Goal: Book appointment/travel/reservation

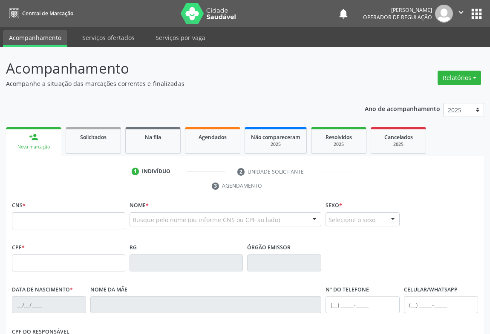
click at [298, 72] on p "Acompanhamento" at bounding box center [173, 68] width 334 height 21
click at [38, 222] on input "text" at bounding box center [68, 221] width 113 height 17
type input "700 4094 5809 2346"
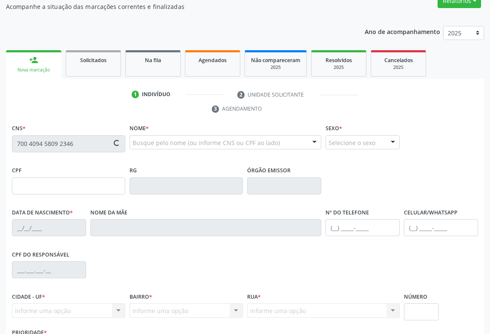
scroll to position [141, 0]
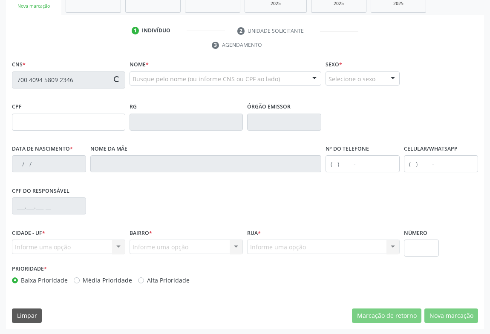
type input "000.239.975-08"
type input "0[DATE]"
type input "[PERSON_NAME]"
type input "[PHONE_NUMBER]"
type input "S/N"
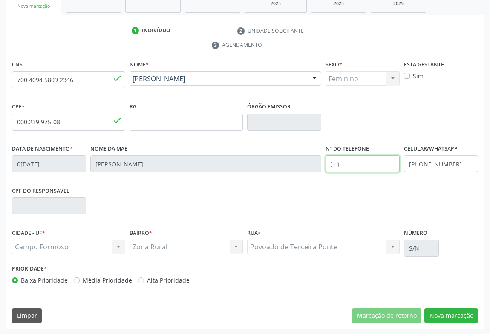
click at [354, 166] on input "text" at bounding box center [363, 164] width 74 height 17
click at [350, 164] on input "[PHONE_NUMBER]" at bounding box center [363, 164] width 74 height 17
click at [350, 166] on input "[PHONE_NUMBER]" at bounding box center [363, 164] width 74 height 17
click at [348, 162] on input "[PHONE_NUMBER]" at bounding box center [363, 164] width 74 height 17
click at [371, 160] on input "[PHONE_NUMBER]" at bounding box center [363, 164] width 74 height 17
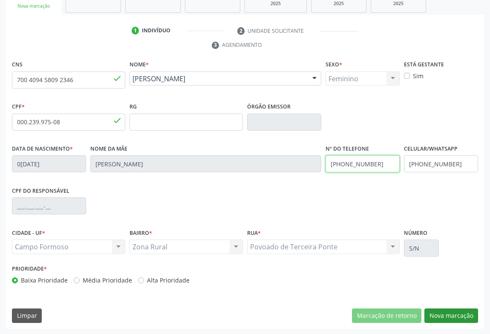
type input "[PHONE_NUMBER]"
click at [449, 314] on button "Nova marcação" at bounding box center [451, 316] width 54 height 14
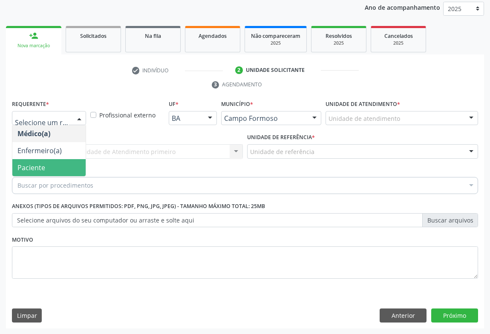
click at [39, 163] on span "Paciente" at bounding box center [31, 167] width 28 height 9
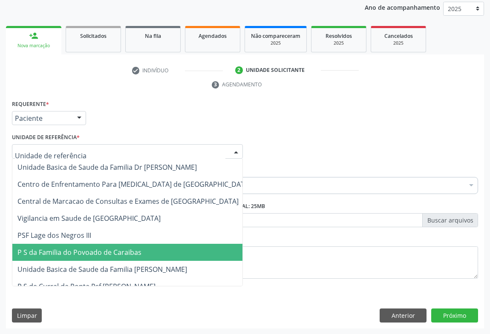
click at [71, 257] on span "P S da Familia do Povoado de Caraibas" at bounding box center [134, 252] width 244 height 17
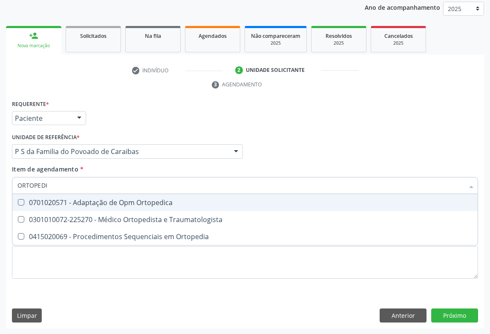
type input "ORTOPEDIS"
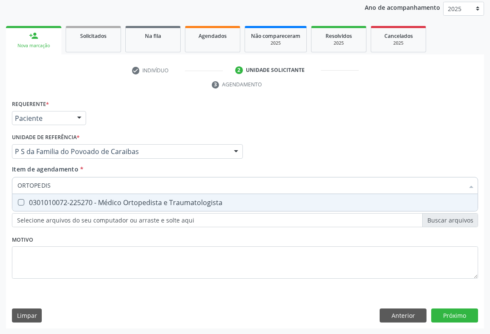
click at [76, 204] on div "0301010072-225270 - Médico Ortopedista e Traumatologista" at bounding box center [244, 202] width 455 height 7
checkbox Traumatologista "true"
click at [463, 316] on div "Requerente * Paciente Médico(a) Enfermeiro(a) Paciente Nenhum resultado encontr…" at bounding box center [245, 213] width 478 height 231
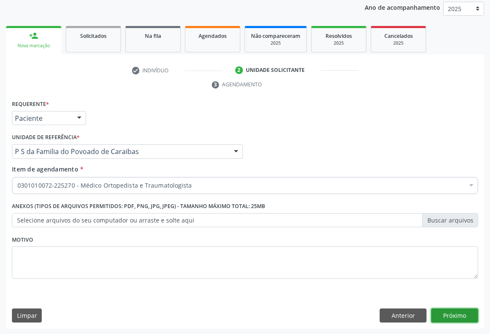
click at [456, 315] on button "Próximo" at bounding box center [454, 316] width 47 height 14
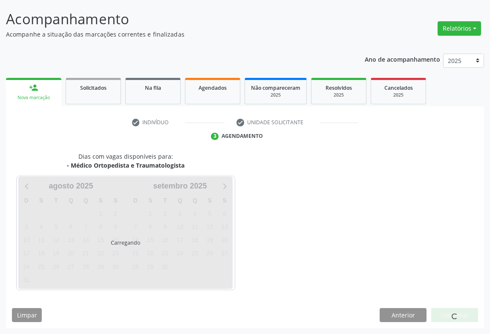
scroll to position [49, 0]
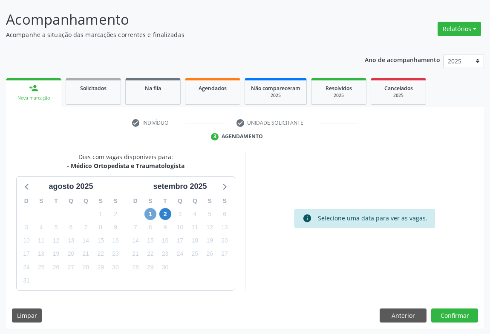
click at [148, 213] on span "1" at bounding box center [150, 214] width 12 height 12
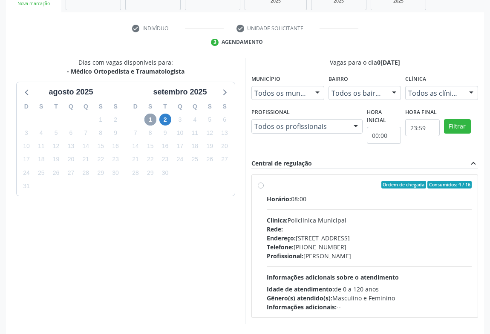
scroll to position [177, 0]
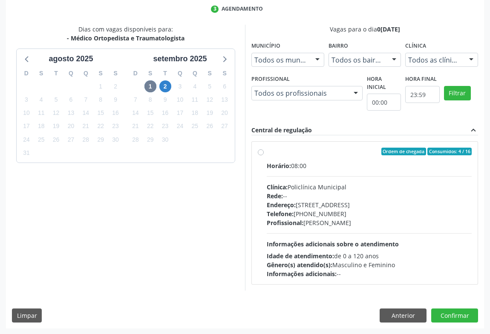
click at [419, 231] on div "Horário: 08:00 Clínica: Policlínica Municipal Rede: -- [GEOGRAPHIC_DATA]: [STRE…" at bounding box center [369, 219] width 205 height 117
click at [264, 156] on input "Ordem de chegada Consumidos: 4 / 16 Horário: 08:00 Clínica: Policlínica Municip…" at bounding box center [261, 152] width 6 height 8
radio input "true"
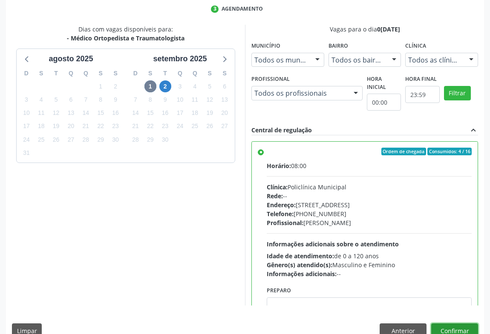
click at [446, 328] on button "Confirmar" at bounding box center [454, 331] width 47 height 14
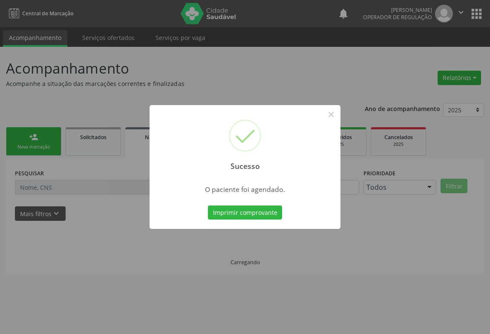
scroll to position [0, 0]
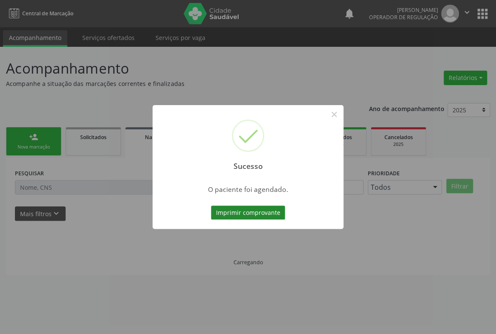
click at [230, 214] on button "Imprimir comprovante" at bounding box center [248, 213] width 74 height 14
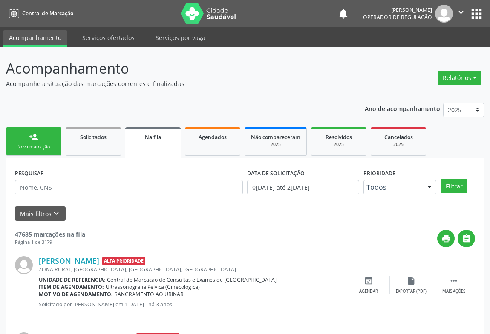
click at [29, 140] on div "person_add" at bounding box center [33, 137] width 9 height 9
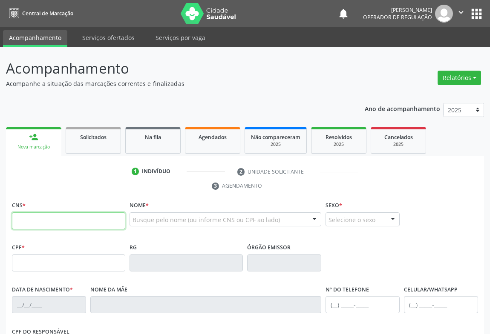
click at [44, 216] on input "text" at bounding box center [68, 221] width 113 height 17
click at [28, 226] on input "text" at bounding box center [68, 221] width 113 height 17
type input "700 8069 5848 6584"
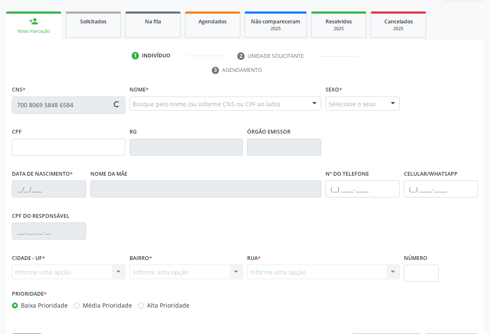
scroll to position [141, 0]
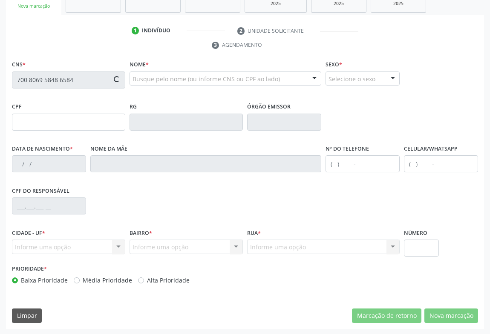
type input "0447570773"
type input "1[DATE]"
type input "[PHONE_NUMBER]"
type input "494.626.955-04"
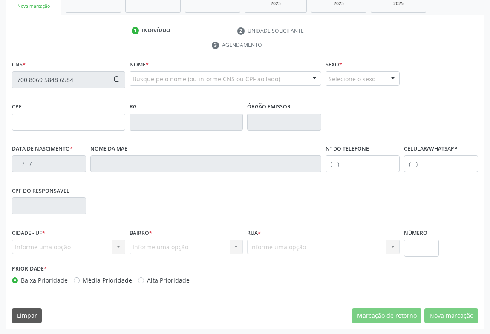
type input "S/N"
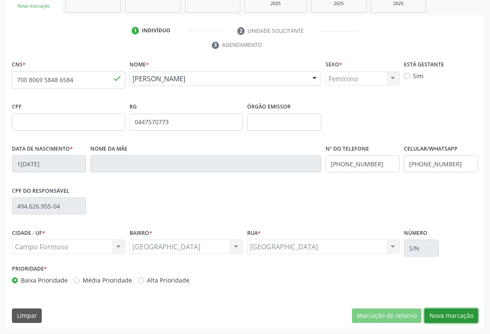
click at [456, 311] on button "Nova marcação" at bounding box center [451, 316] width 54 height 14
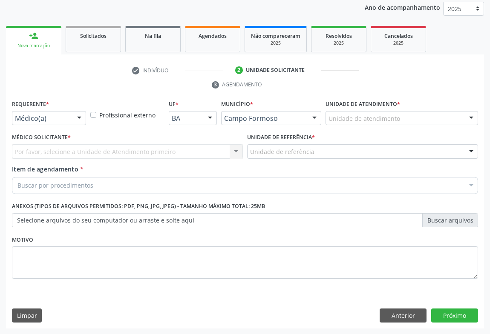
click at [72, 118] on div "Médico(a) Médico(a) Enfermeiro(a) Paciente Nenhum resultado encontrado para: " …" at bounding box center [49, 118] width 74 height 14
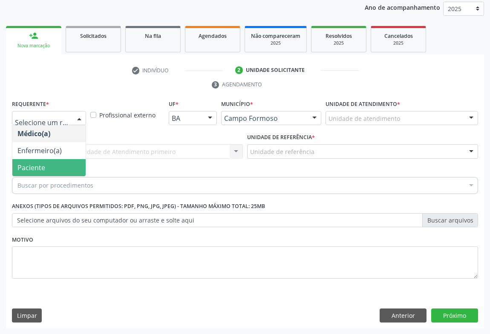
click at [35, 168] on span "Paciente" at bounding box center [31, 167] width 28 height 9
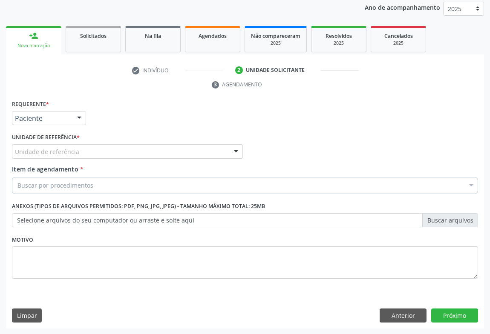
click at [92, 147] on div "Unidade de referência" at bounding box center [127, 151] width 231 height 14
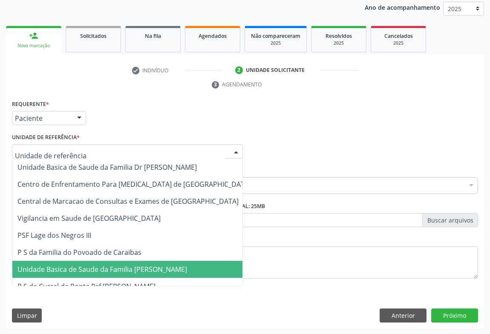
click at [95, 271] on span "Unidade Basica de Saude da Familia [PERSON_NAME]" at bounding box center [102, 269] width 170 height 9
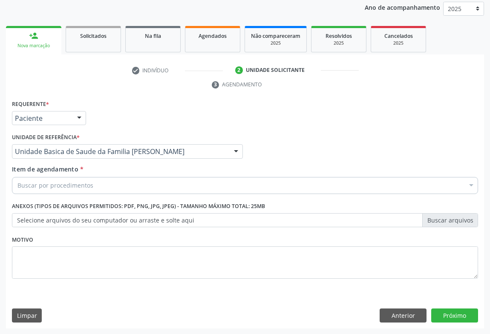
click at [94, 186] on div "Buscar por procedimentos" at bounding box center [245, 185] width 466 height 17
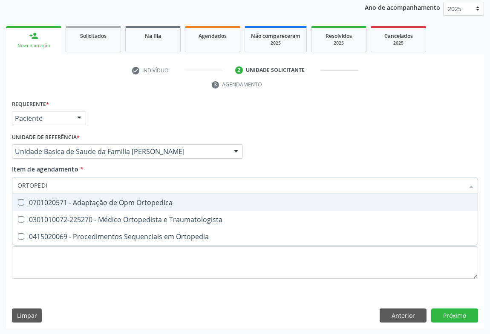
type input "ORTOPEDIS"
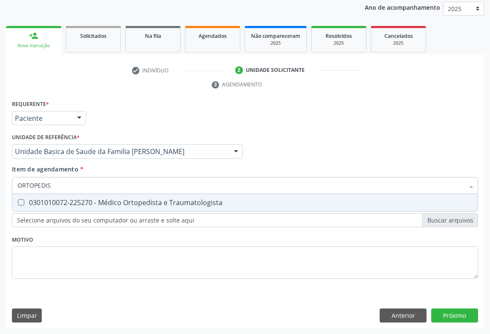
drag, startPoint x: 95, startPoint y: 205, endPoint x: 0, endPoint y: 201, distance: 95.5
click at [95, 205] on div "0301010072-225270 - Médico Ortopedista e Traumatologista" at bounding box center [244, 202] width 455 height 7
checkbox Traumatologista "true"
click at [445, 315] on div "Requerente * Paciente Médico(a) Enfermeiro(a) Paciente Nenhum resultado encontr…" at bounding box center [245, 213] width 478 height 231
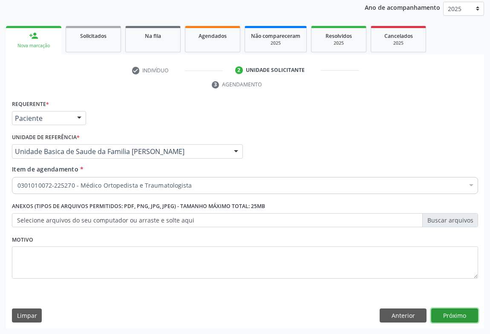
click at [444, 317] on button "Próximo" at bounding box center [454, 316] width 47 height 14
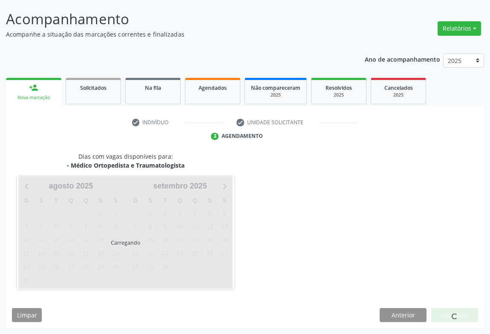
scroll to position [49, 0]
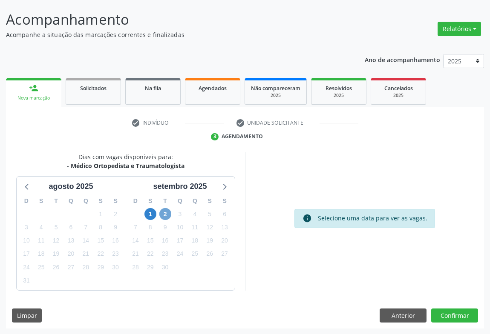
click at [164, 213] on span "2" at bounding box center [165, 214] width 12 height 12
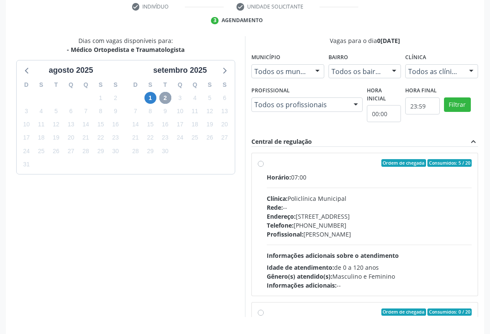
scroll to position [192, 0]
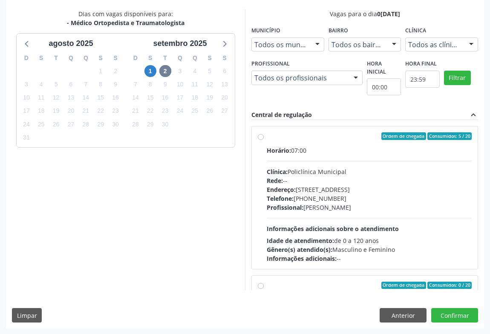
click at [373, 198] on div "Telefone: [PHONE_NUMBER]" at bounding box center [369, 198] width 205 height 9
click at [264, 140] on input "Ordem de chegada Consumidos: 5 / 20 Horário: 07:00 Clínica: Policlínica Municip…" at bounding box center [261, 137] width 6 height 8
radio input "true"
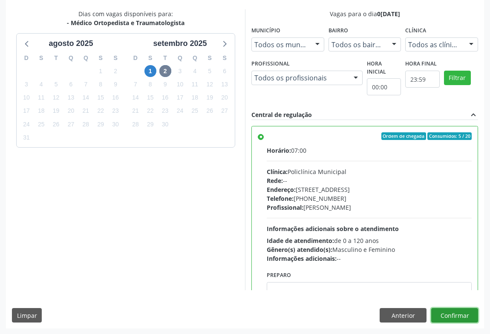
click at [446, 318] on button "Confirmar" at bounding box center [454, 315] width 47 height 14
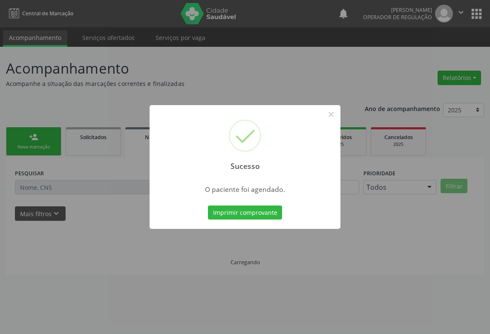
scroll to position [0, 0]
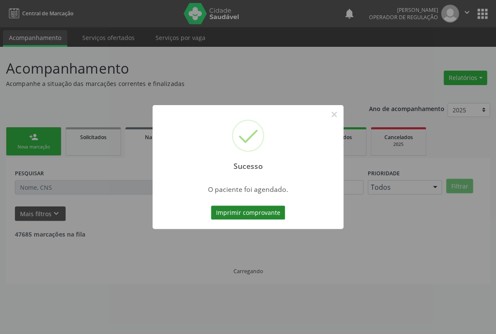
click at [273, 208] on button "Imprimir comprovante" at bounding box center [248, 213] width 74 height 14
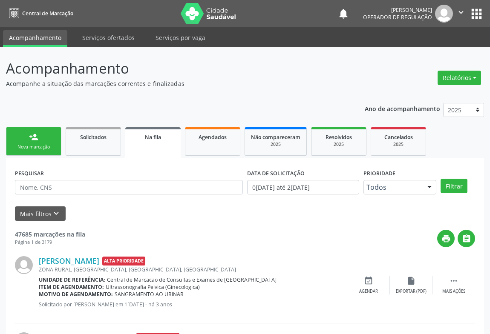
click at [30, 144] on div "Nova marcação" at bounding box center [33, 147] width 43 height 6
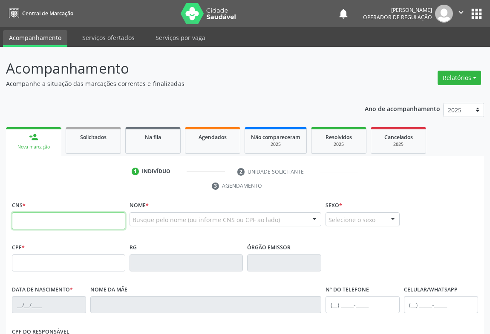
click at [40, 217] on input "text" at bounding box center [68, 221] width 113 height 17
type input "700 0059 7186 9501"
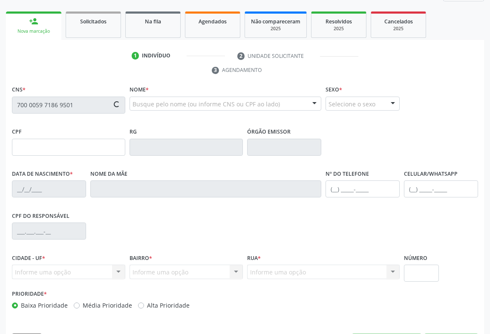
type input "0313033315"
type input "1[DATE]"
type input "[PHONE_NUMBER]"
type input "441.671.305-30"
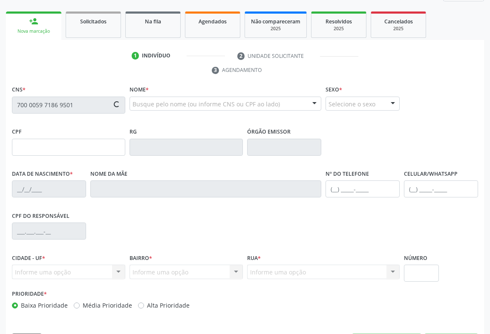
type input "90"
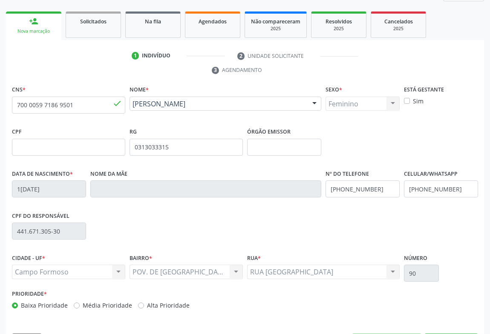
scroll to position [141, 0]
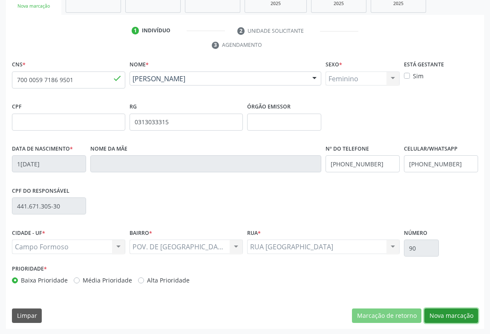
click at [447, 315] on button "Nova marcação" at bounding box center [451, 316] width 54 height 14
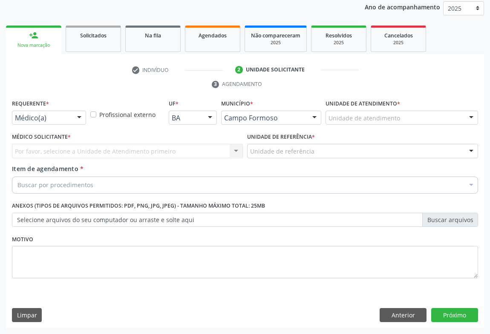
scroll to position [101, 0]
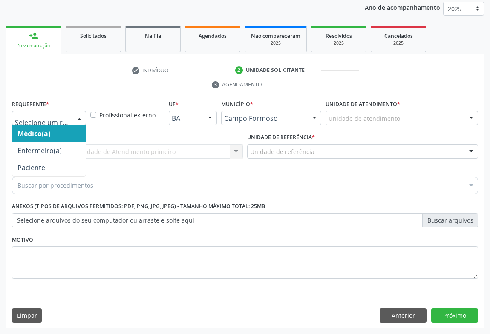
click at [71, 120] on div "Médico(a) Enfermeiro(a) Paciente Nenhum resultado encontrado para: " " Não há n…" at bounding box center [49, 118] width 74 height 14
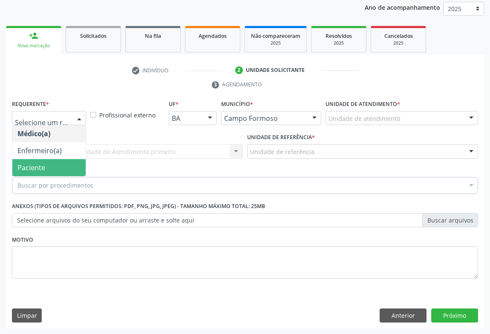
click at [49, 170] on span "Paciente" at bounding box center [48, 167] width 73 height 17
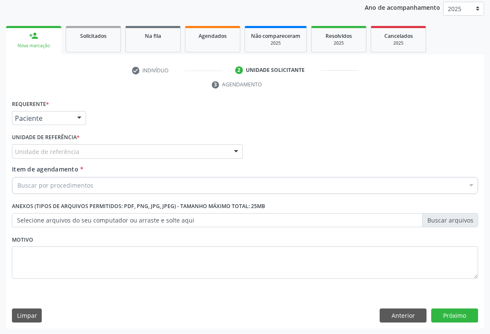
click at [85, 152] on div "Unidade de referência" at bounding box center [127, 151] width 231 height 14
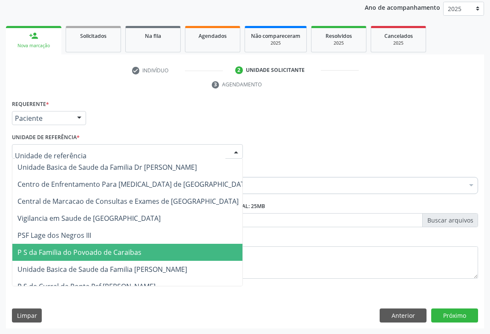
click at [85, 254] on span "P S da Familia do Povoado de Caraibas" at bounding box center [79, 252] width 124 height 9
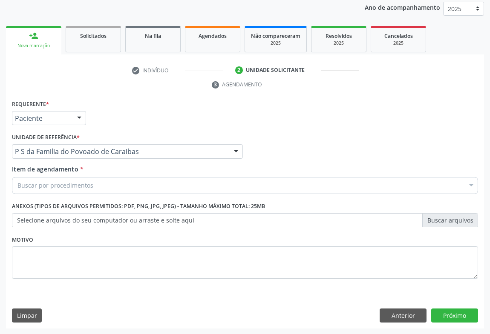
click at [81, 177] on div "Buscar por procedimentos" at bounding box center [245, 185] width 466 height 17
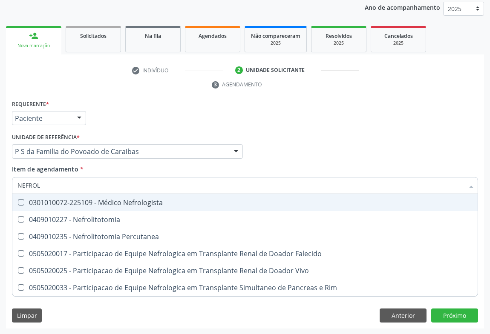
type input "NEFROLO"
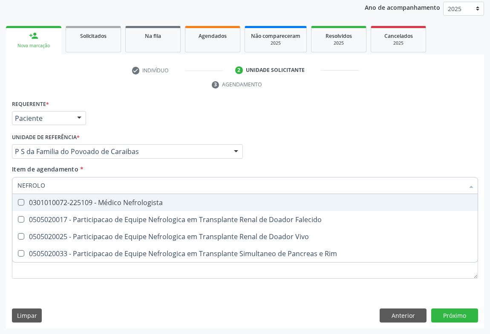
click at [61, 208] on span "0301010072-225109 - Médico Nefrologista" at bounding box center [244, 202] width 465 height 17
checkbox Nefrologista "true"
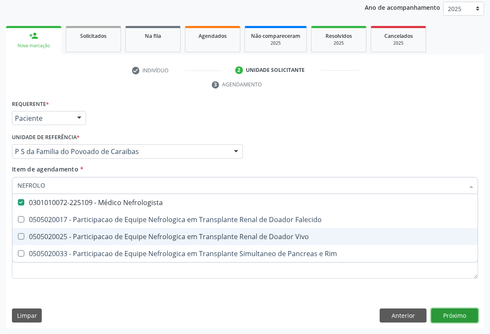
click at [453, 312] on div "Requerente * Paciente Médico(a) Enfermeiro(a) Paciente Nenhum resultado encontr…" at bounding box center [245, 213] width 478 height 231
checkbox Falecido "true"
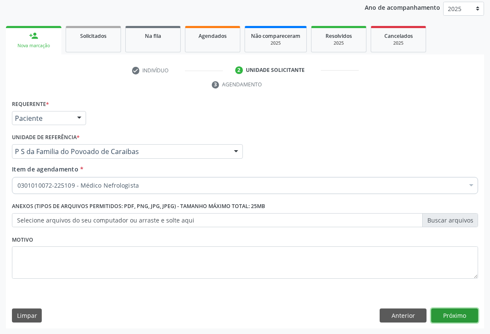
click at [456, 318] on button "Próximo" at bounding box center [454, 316] width 47 height 14
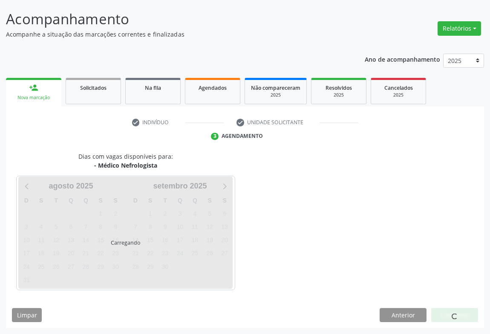
scroll to position [49, 0]
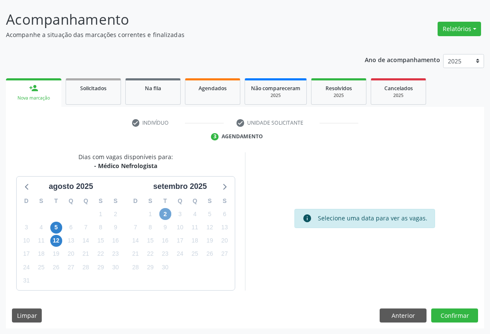
click at [162, 212] on span "2" at bounding box center [165, 214] width 12 height 12
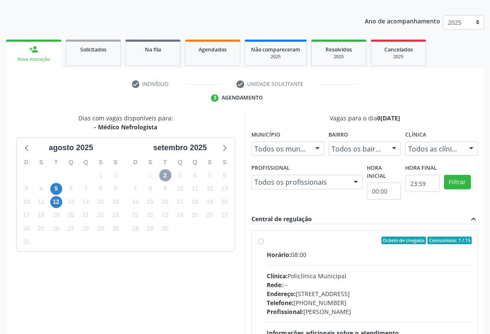
scroll to position [127, 0]
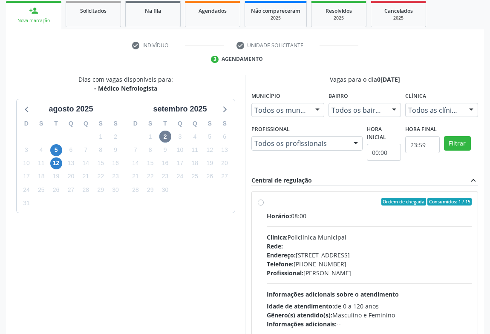
click at [366, 256] on div "Endereço: [STREET_ADDRESS]" at bounding box center [369, 255] width 205 height 9
click at [264, 206] on input "Ordem de chegada Consumidos: 1 / 15 Horário: 08:00 Clínica: Policlínica Municip…" at bounding box center [261, 202] width 6 height 8
radio input "true"
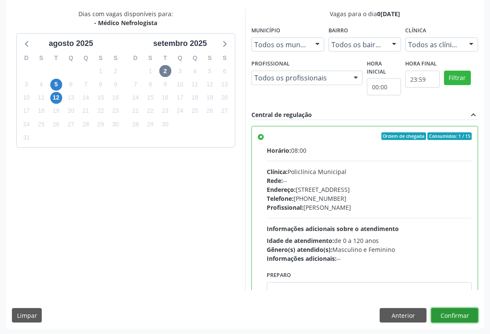
click at [447, 313] on button "Confirmar" at bounding box center [454, 315] width 47 height 14
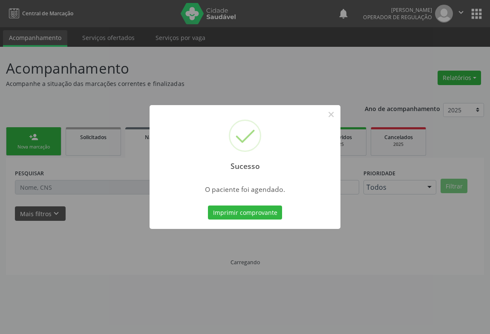
scroll to position [0, 0]
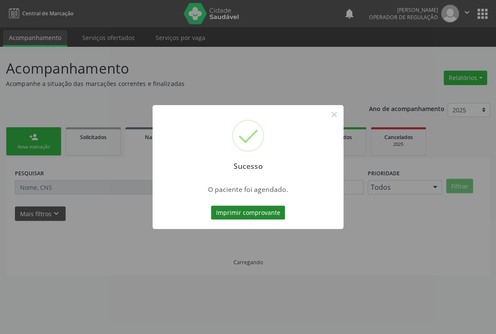
click at [276, 210] on button "Imprimir comprovante" at bounding box center [248, 213] width 74 height 14
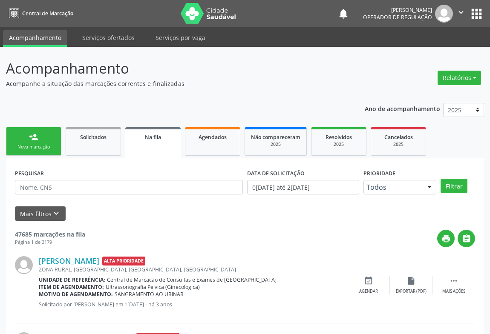
drag, startPoint x: 458, startPoint y: 8, endPoint x: 423, endPoint y: 53, distance: 56.8
click at [458, 8] on icon "" at bounding box center [460, 12] width 9 height 9
click at [418, 55] on link "Sair" at bounding box center [439, 52] width 59 height 12
